Goal: Task Accomplishment & Management: Manage account settings

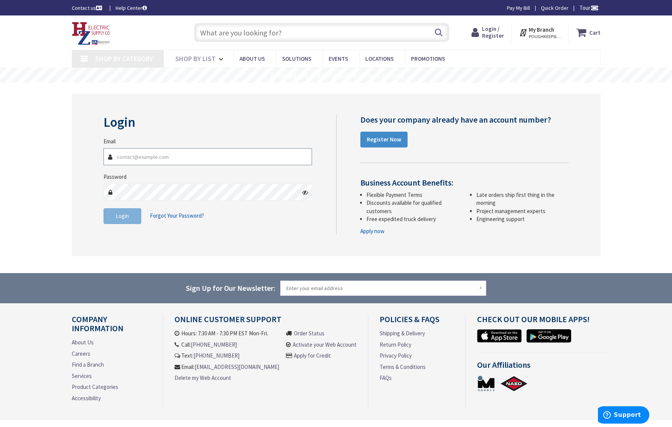
click at [179, 157] on input "Email" at bounding box center [207, 156] width 209 height 17
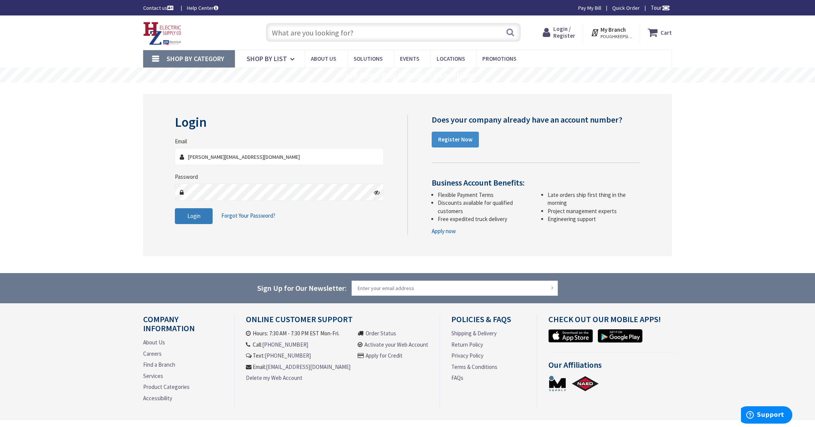
click at [188, 218] on span "Login" at bounding box center [193, 216] width 13 height 7
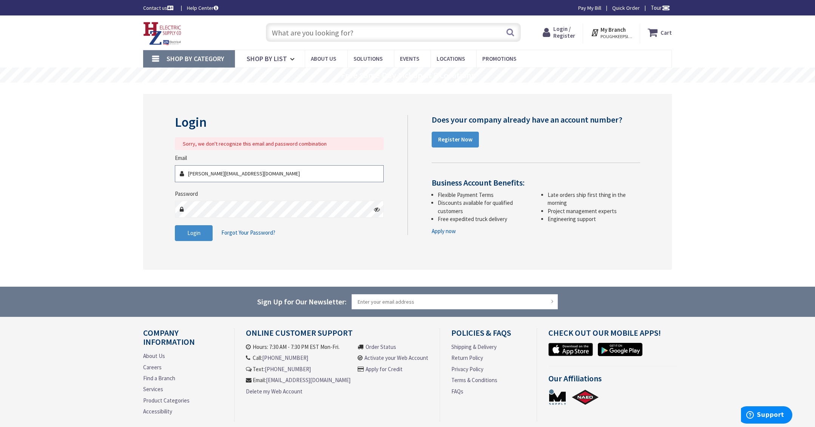
drag, startPoint x: 200, startPoint y: 175, endPoint x: 180, endPoint y: 175, distance: 20.4
click at [180, 175] on div "sarah@berlinghoffelectric.com" at bounding box center [279, 173] width 209 height 17
click at [180, 175] on icon at bounding box center [182, 174] width 6 height 6
click at [200, 172] on input "sarah@berlinghoffelectric.com" at bounding box center [279, 173] width 209 height 17
type input "office@berlinghoffelectric.com"
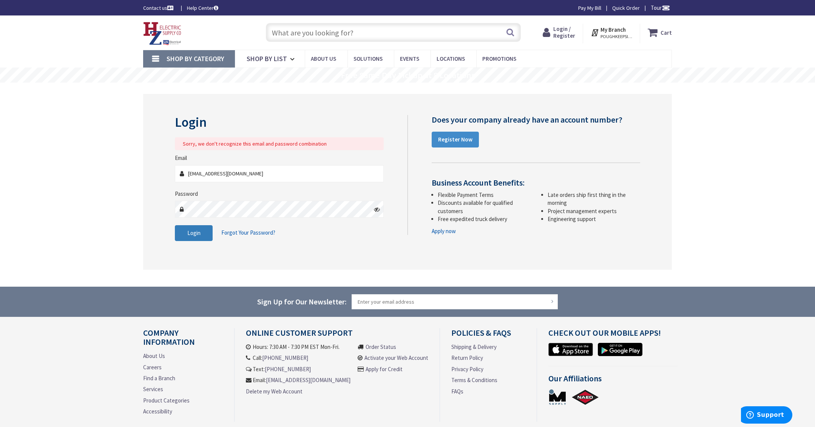
click at [191, 230] on span "Login" at bounding box center [193, 233] width 13 height 7
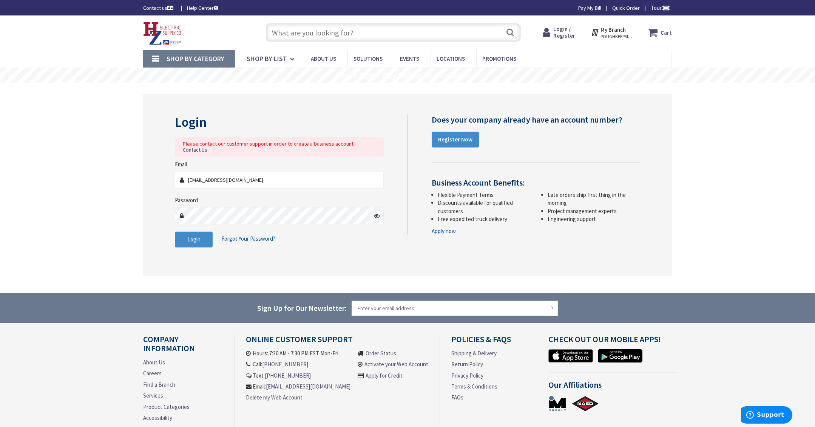
click at [377, 213] on icon at bounding box center [377, 216] width 6 height 6
click at [180, 196] on div "Password" at bounding box center [279, 210] width 209 height 28
click at [549, 29] on icon at bounding box center [548, 33] width 11 height 14
